Goal: Information Seeking & Learning: Learn about a topic

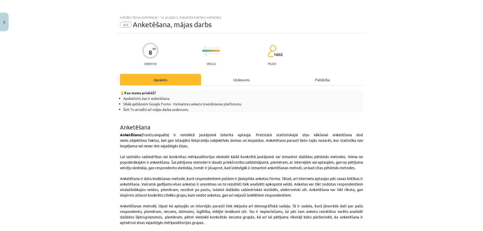
scroll to position [19, 0]
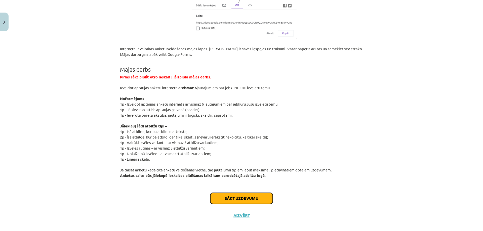
click at [244, 193] on button "Sākt uzdevumu" at bounding box center [241, 198] width 62 height 11
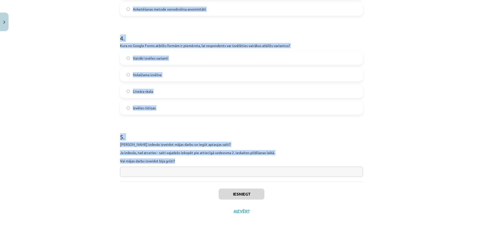
scroll to position [372, 0]
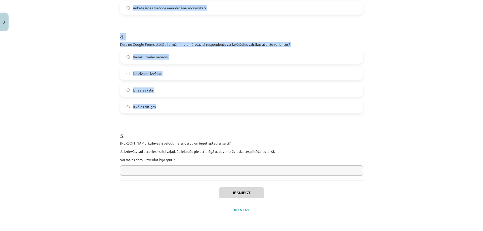
drag, startPoint x: 114, startPoint y: 93, endPoint x: 339, endPoint y: 99, distance: 225.4
click at [339, 99] on div "Mācību tēma: Datorikas - 10. klases 2. ieskaites mācību materiāls #4 Anketēšana…" at bounding box center [241, 115] width 483 height 231
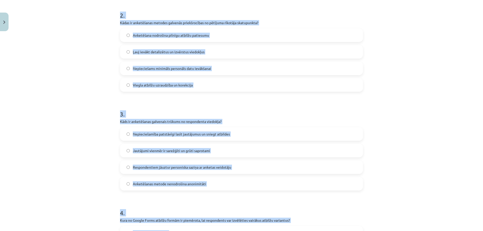
click at [331, 110] on h1 "3 ." at bounding box center [241, 110] width 243 height 16
click at [315, 121] on p "Kāds ir anketēšanas galvenais trūkums no respondenta viedokļa?" at bounding box center [241, 121] width 243 height 5
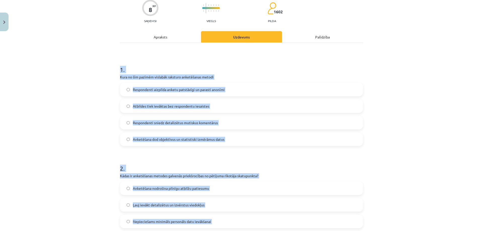
scroll to position [0, 0]
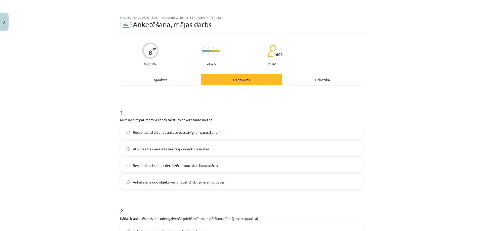
click at [166, 82] on div "Apraksts" at bounding box center [160, 79] width 81 height 11
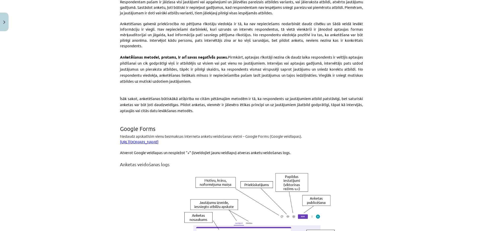
scroll to position [247, 0]
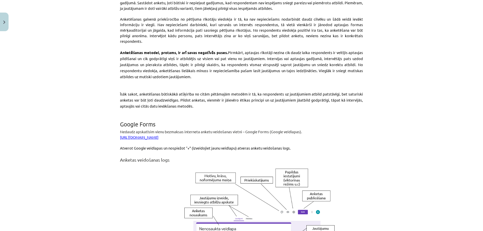
click at [159, 135] on link "[URL][DOMAIN_NAME]" at bounding box center [139, 137] width 39 height 5
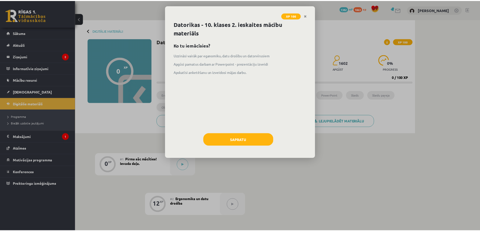
scroll to position [19, 0]
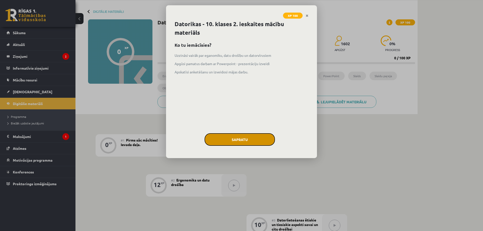
click at [255, 139] on button "Sapratu" at bounding box center [240, 139] width 70 height 13
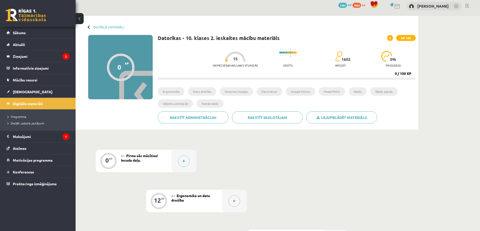
scroll to position [0, 0]
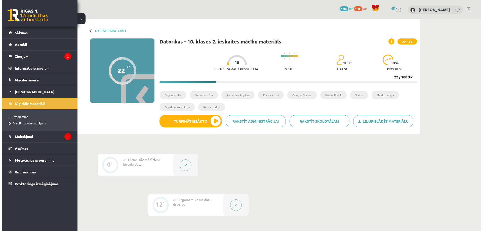
scroll to position [118, 0]
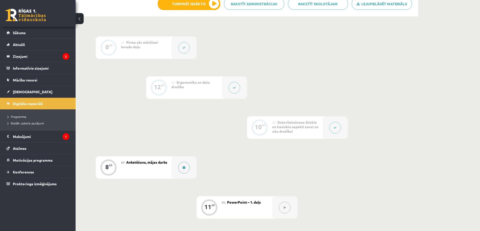
click at [184, 170] on button at bounding box center [184, 168] width 12 height 12
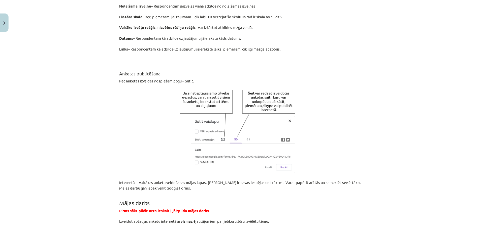
scroll to position [903, 0]
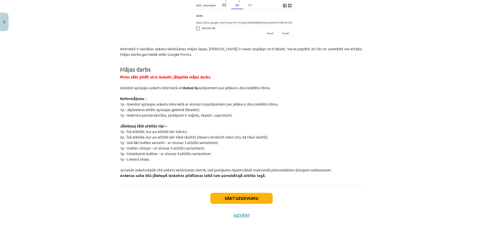
click at [242, 207] on div "Sākt uzdevumu Aizvērt" at bounding box center [241, 203] width 243 height 35
click at [239, 213] on div "Sākt uzdevumu Aizvērt" at bounding box center [241, 203] width 243 height 35
click at [241, 213] on button "Aizvērt" at bounding box center [241, 215] width 19 height 5
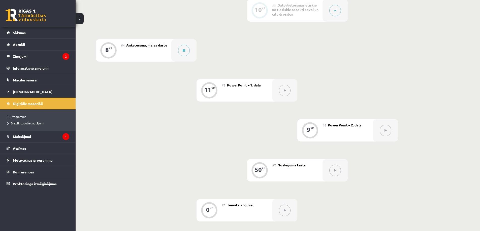
scroll to position [294, 0]
